Goal: Task Accomplishment & Management: Manage account settings

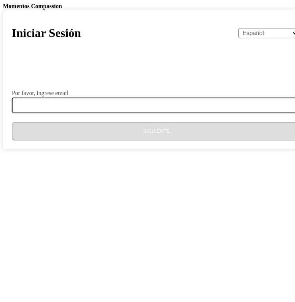
select select "es"
type input "[EMAIL_ADDRESS][DOMAIN_NAME]"
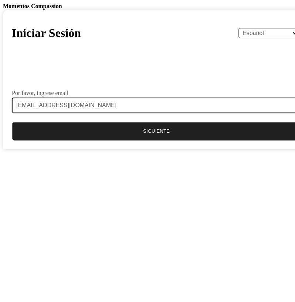
click at [100, 141] on button "Siguiente" at bounding box center [156, 131] width 289 height 19
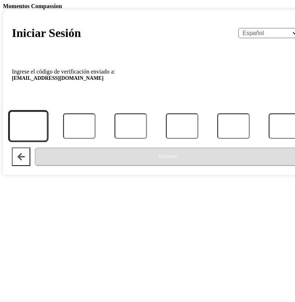
click at [47, 141] on input "Código" at bounding box center [28, 126] width 38 height 30
type input "8"
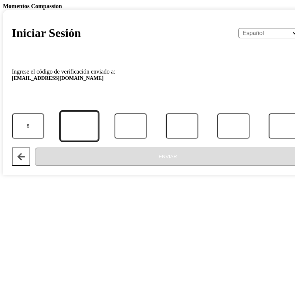
type input "9"
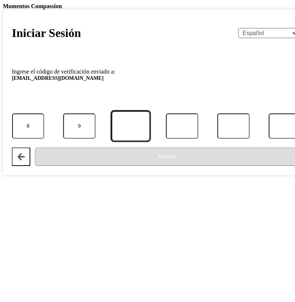
type input "4"
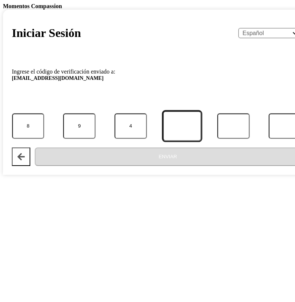
type input "4"
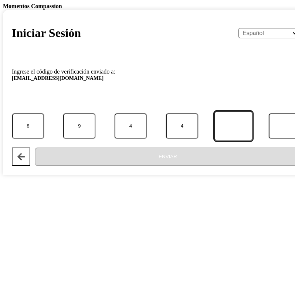
type input "4"
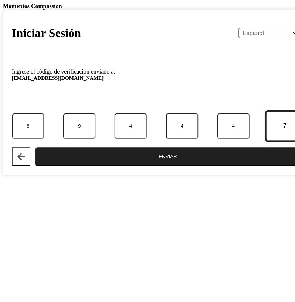
type input "7"
click at [35, 148] on button "Enviar" at bounding box center [168, 157] width 266 height 19
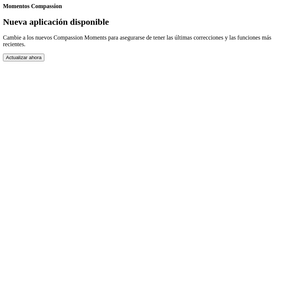
click at [44, 61] on button "Actualizar ahora" at bounding box center [23, 58] width 41 height 8
